Goal: Task Accomplishment & Management: Use online tool/utility

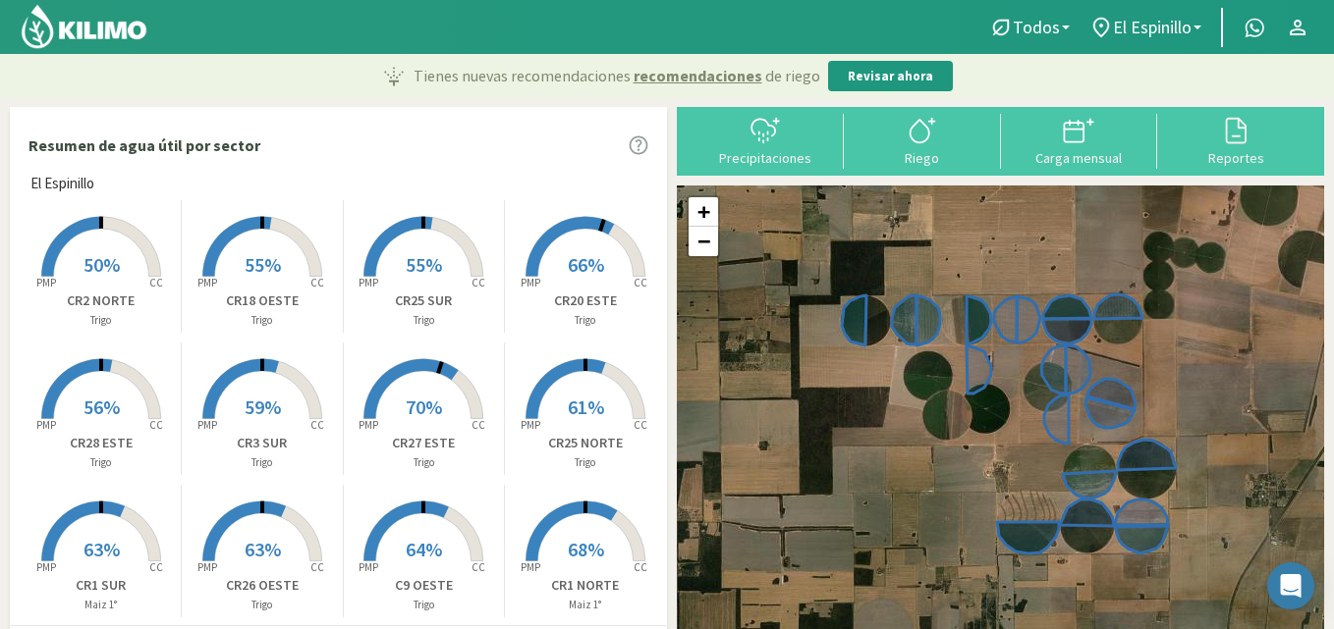
click at [259, 233] on rect at bounding box center [262, 278] width 157 height 157
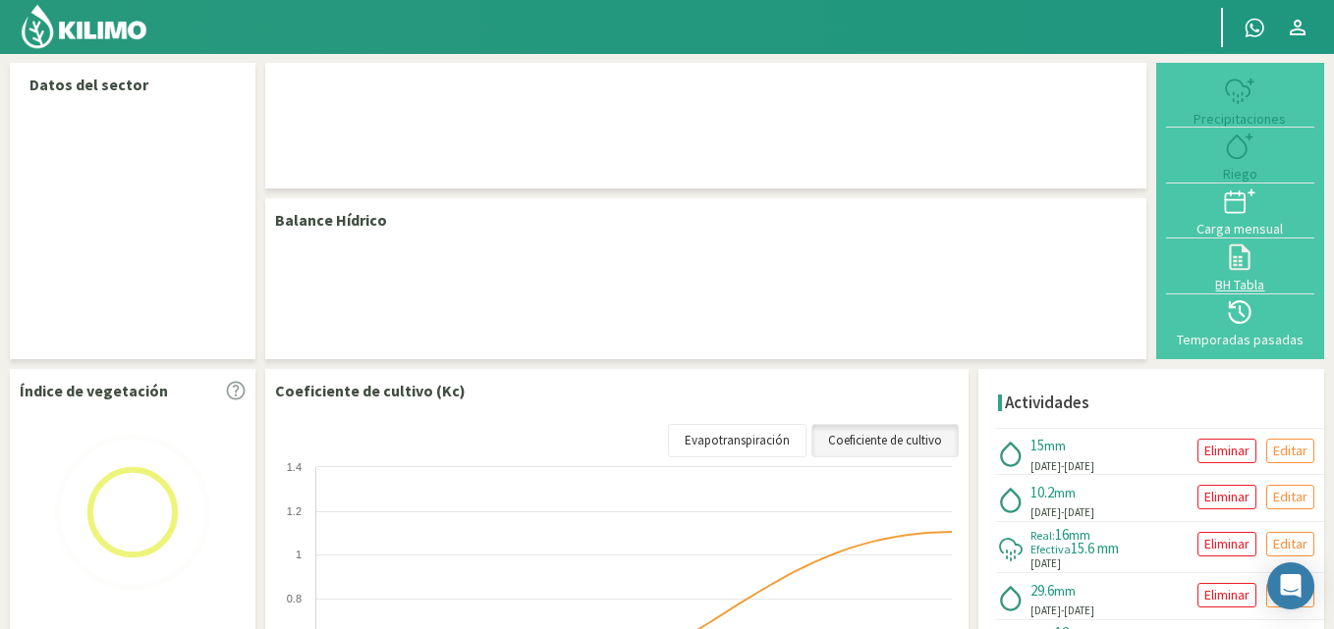
select select "2: Object"
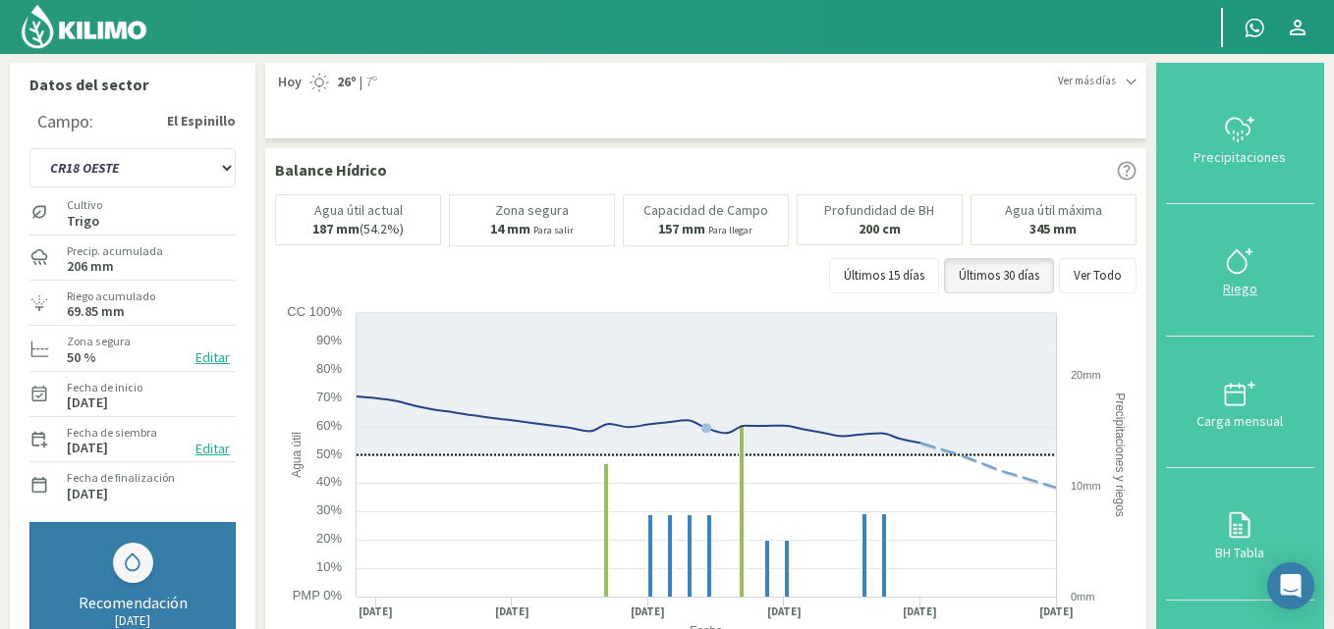
click at [1251, 272] on icon at bounding box center [1239, 260] width 31 height 31
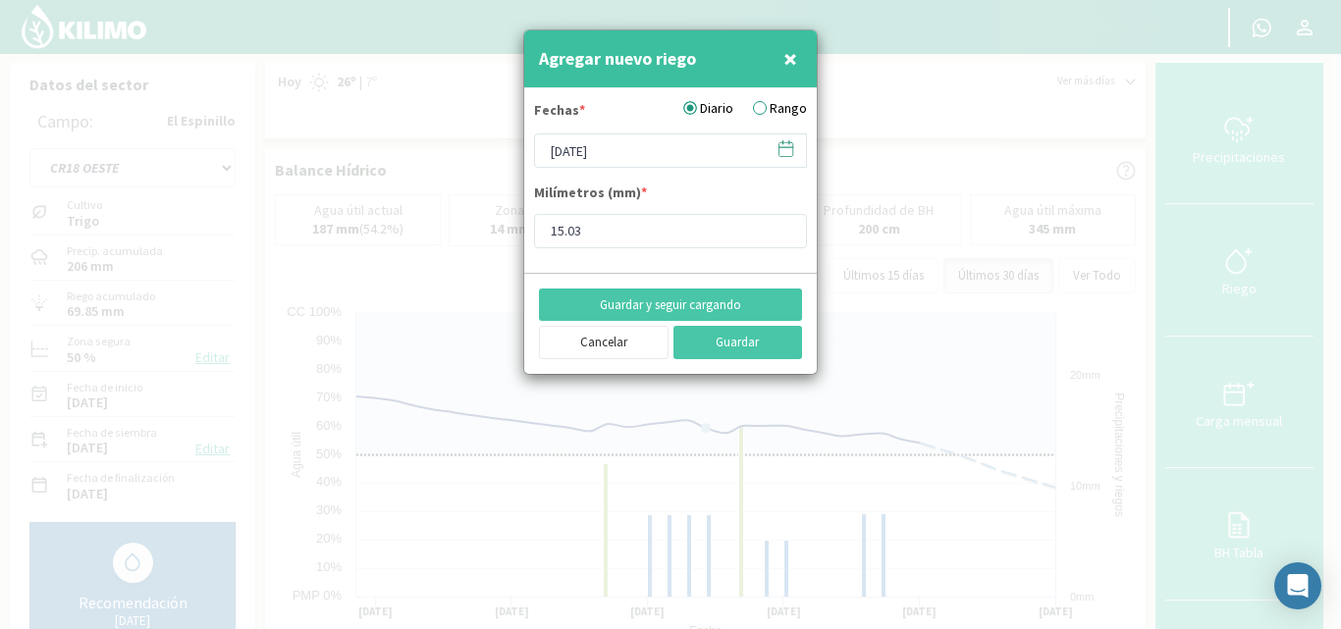
click at [753, 107] on label "Rango" at bounding box center [780, 108] width 54 height 21
click at [0, 0] on input "Rango" at bounding box center [0, 0] width 0 height 0
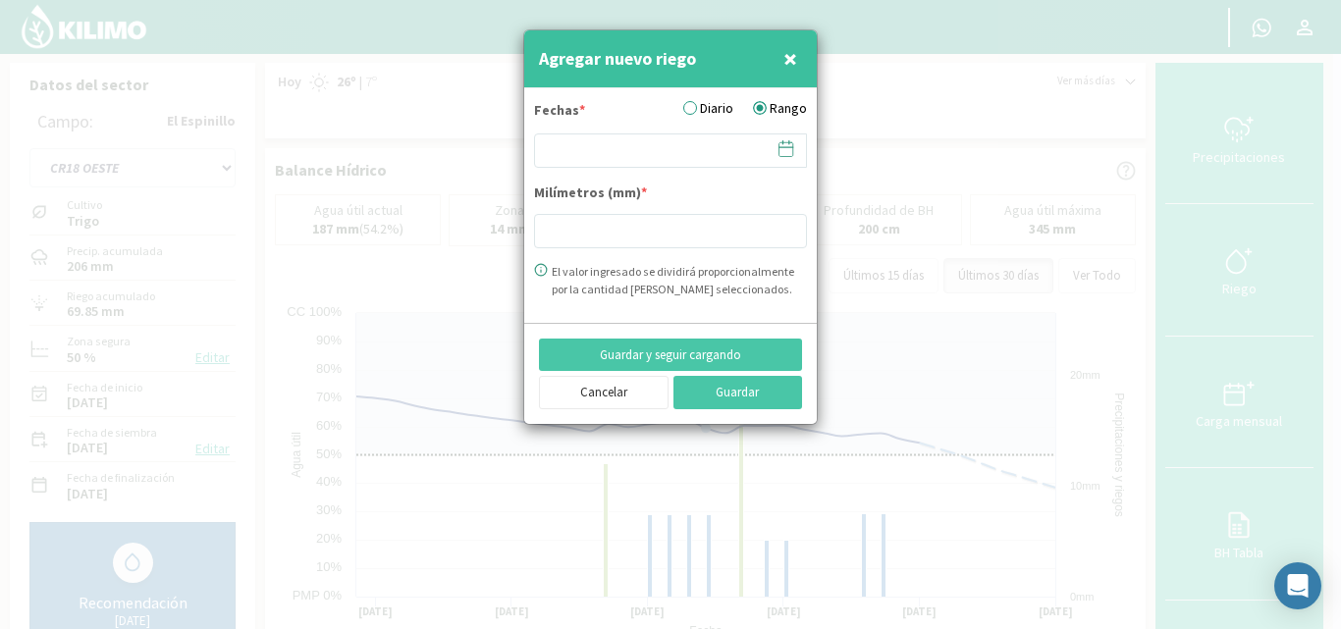
click at [779, 151] on icon at bounding box center [786, 148] width 19 height 19
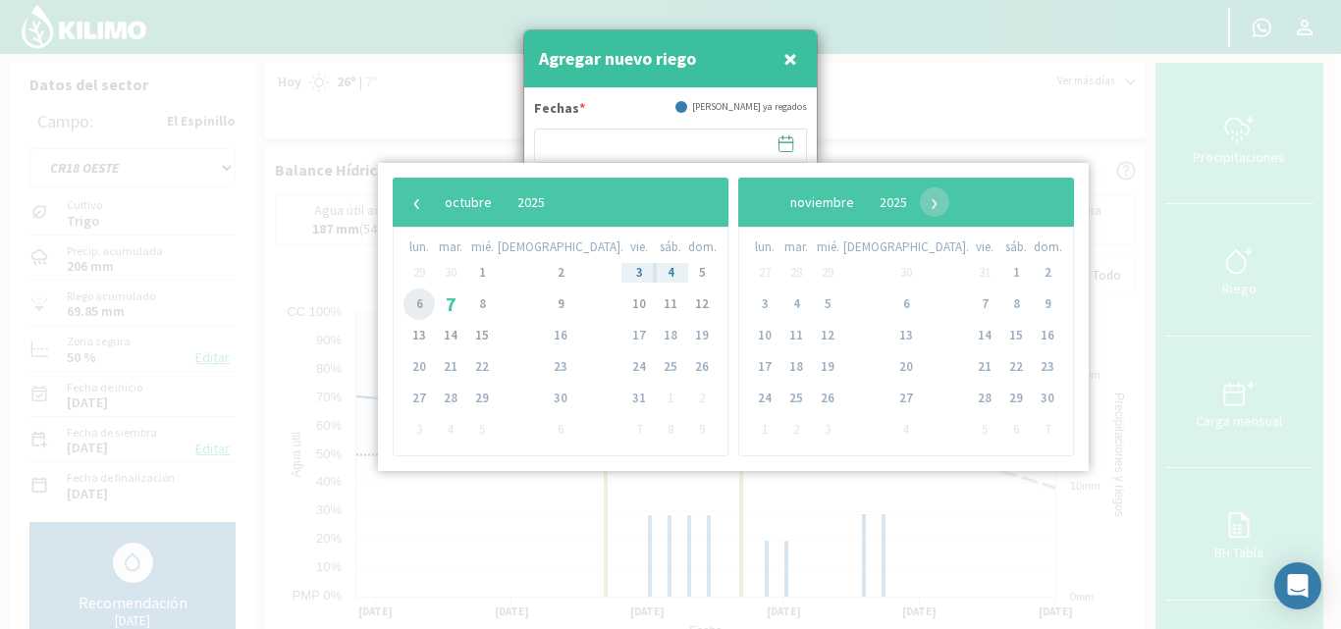
click at [419, 304] on span "6" at bounding box center [419, 304] width 31 height 31
click at [455, 304] on span "7" at bounding box center [450, 304] width 31 height 31
type input "[DATE] - [DATE]"
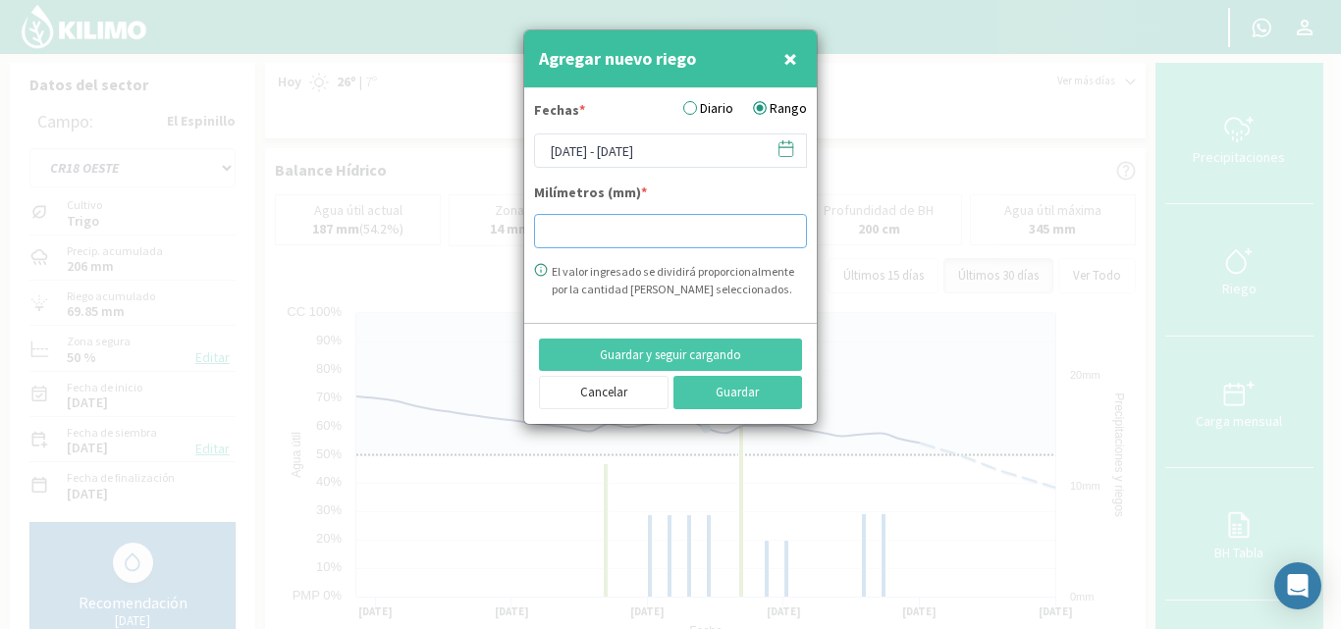
click at [555, 236] on input "number" at bounding box center [670, 231] width 273 height 34
type input "15"
click at [728, 386] on button "Guardar" at bounding box center [739, 392] width 130 height 33
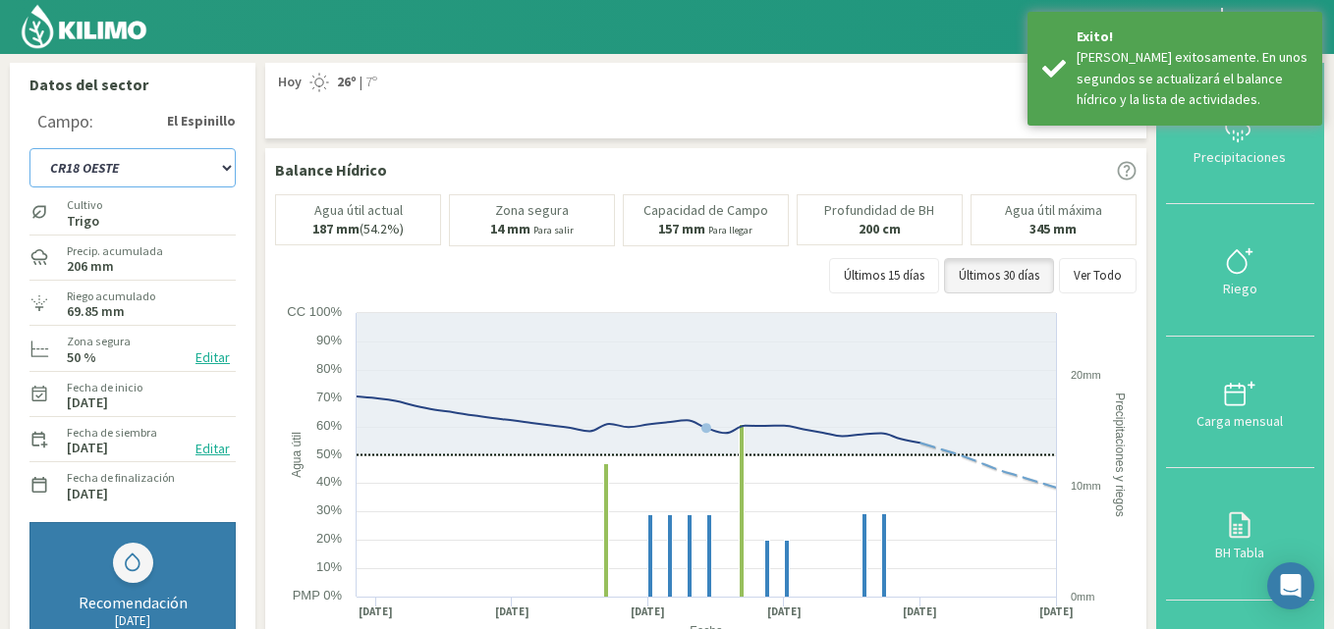
click at [223, 172] on select "C9 OESTE CR18 ESTE CR18 OESTE CR1 NORTE CR1 SUR CR20 ESTE CR24 NORTE CR25 NORTE…" at bounding box center [132, 167] width 206 height 39
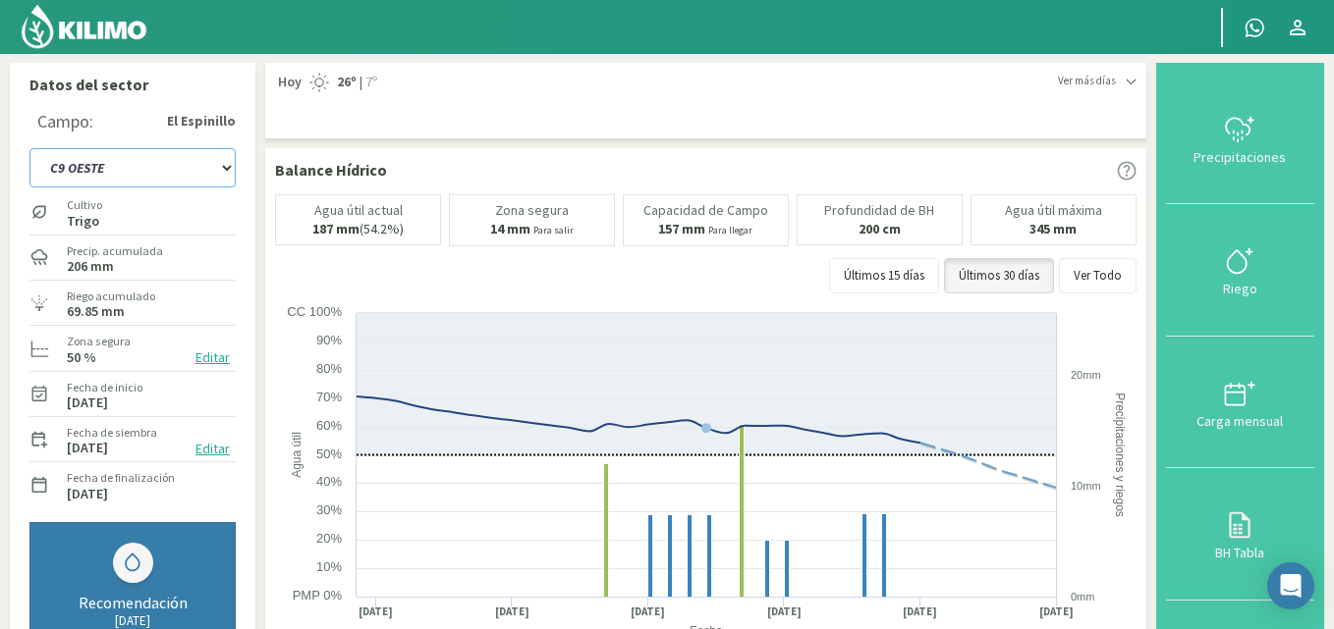
click at [29, 148] on select "C9 OESTE CR18 ESTE CR18 OESTE CR1 NORTE CR1 SUR CR20 ESTE CR24 NORTE CR25 NORTE…" at bounding box center [132, 167] width 206 height 39
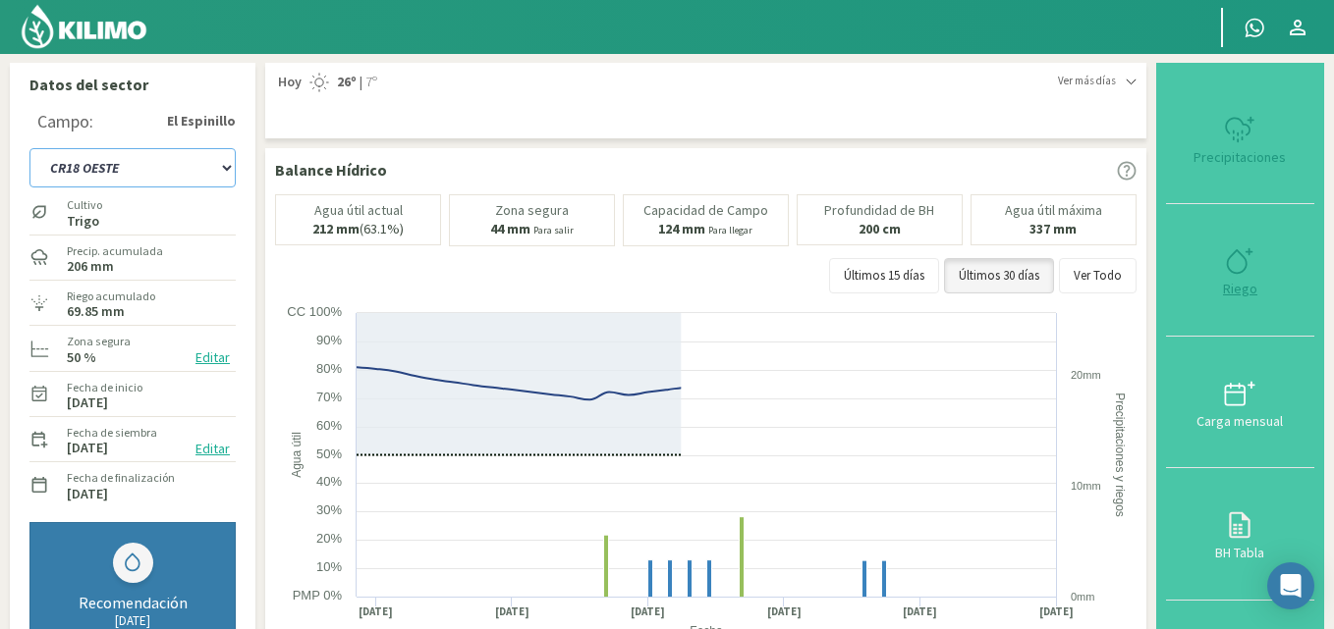
select select "21: Object"
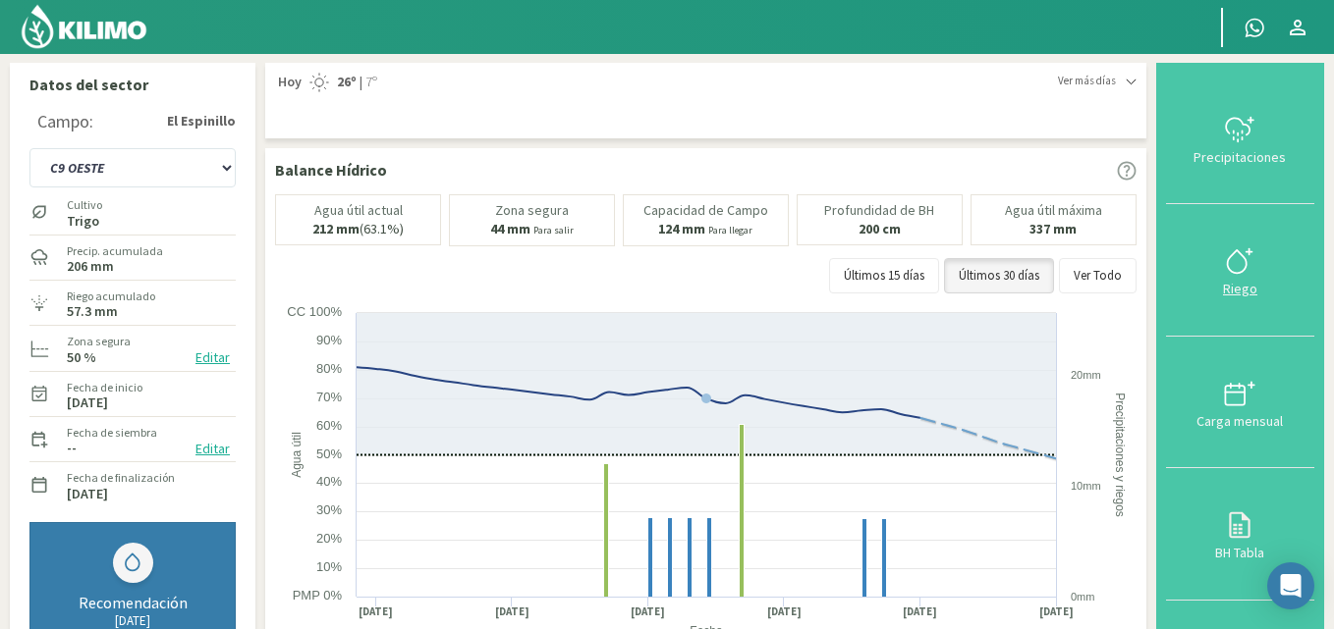
click at [1244, 267] on icon at bounding box center [1239, 260] width 31 height 31
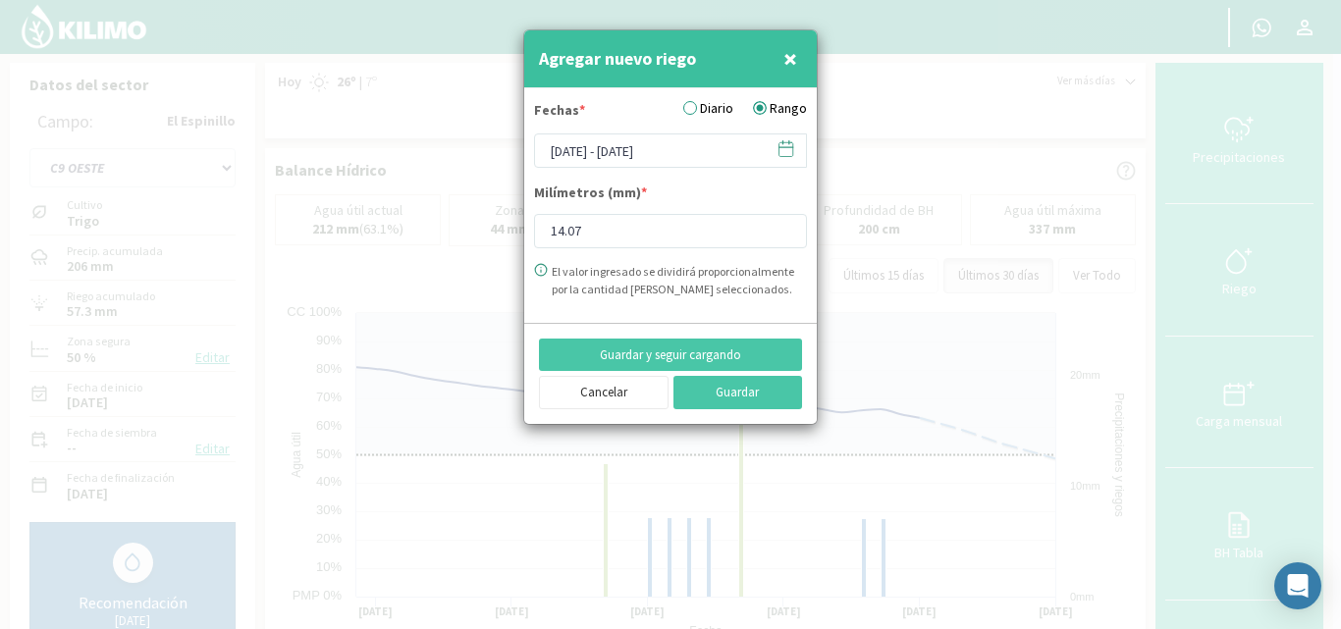
click at [791, 146] on icon at bounding box center [786, 148] width 19 height 19
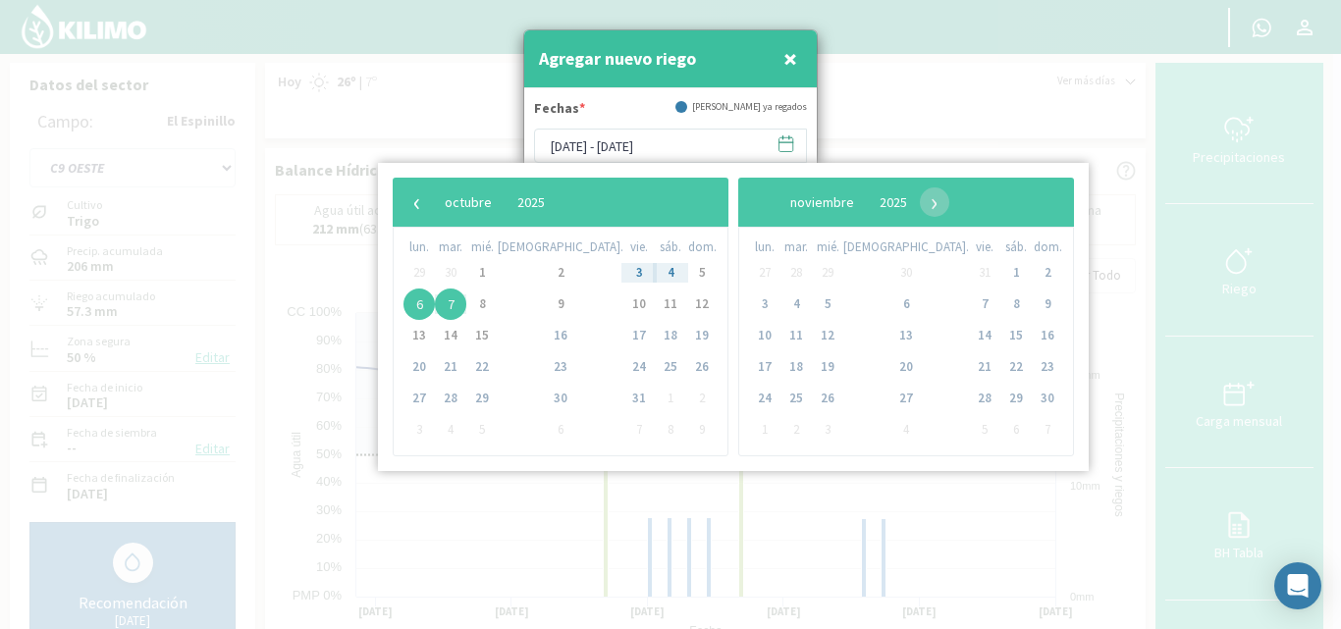
click at [423, 307] on span "6" at bounding box center [419, 304] width 31 height 31
click at [452, 310] on span "7" at bounding box center [450, 304] width 31 height 31
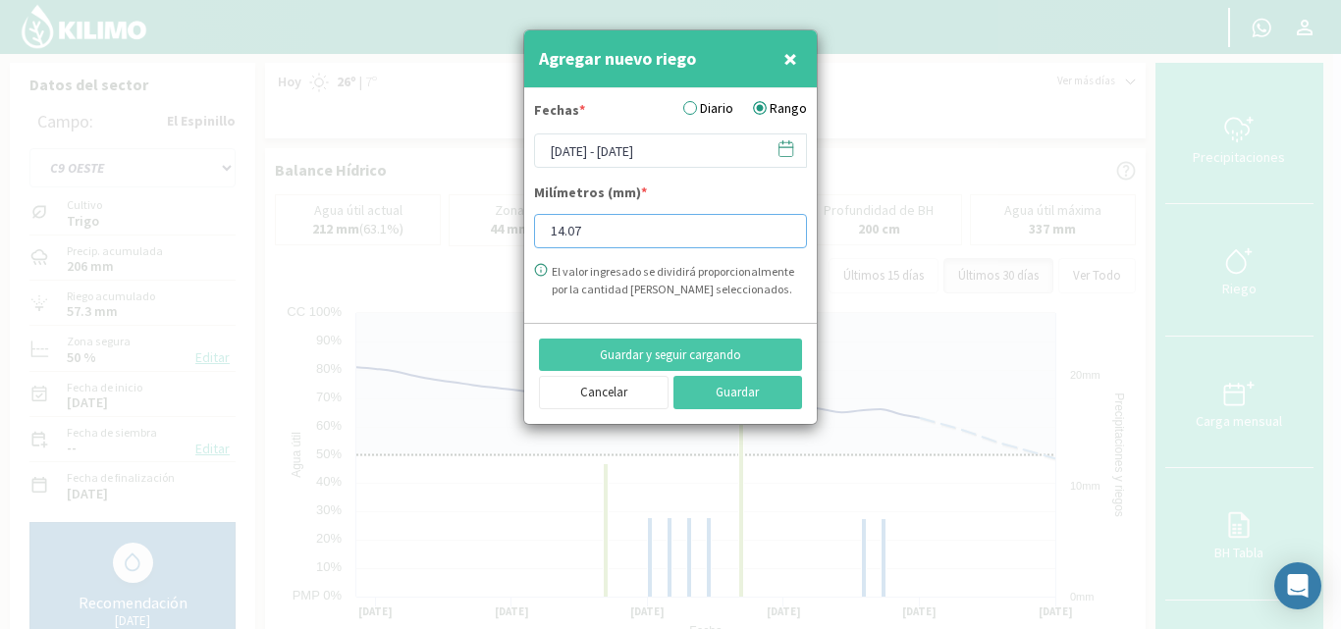
click at [585, 234] on input "14.07" at bounding box center [670, 231] width 273 height 34
type input "15"
click at [709, 385] on button "Guardar" at bounding box center [739, 392] width 130 height 33
